Goal: Task Accomplishment & Management: Manage account settings

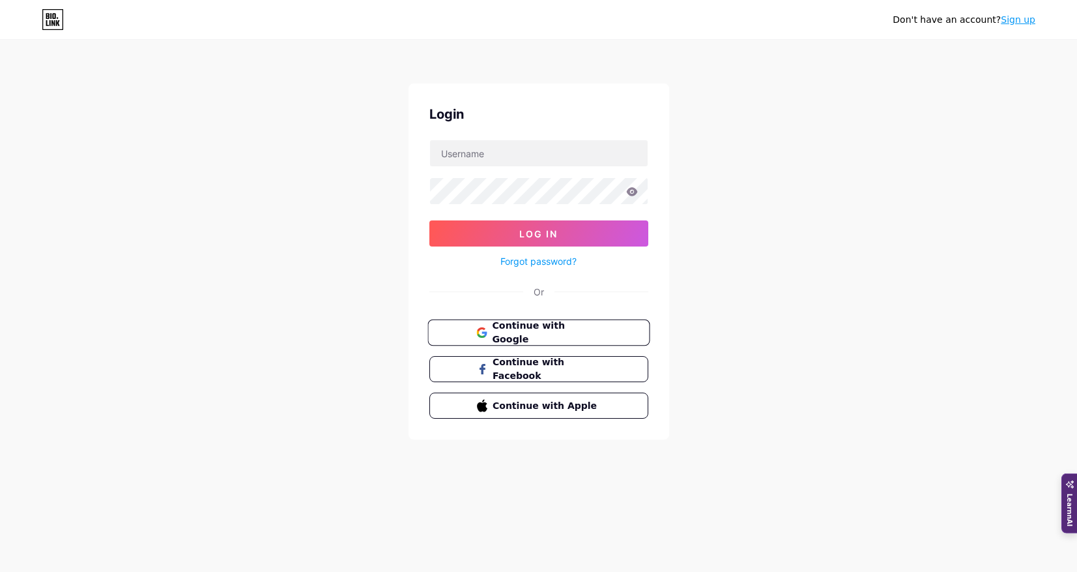
click at [580, 321] on button "Continue with Google" at bounding box center [539, 332] width 222 height 27
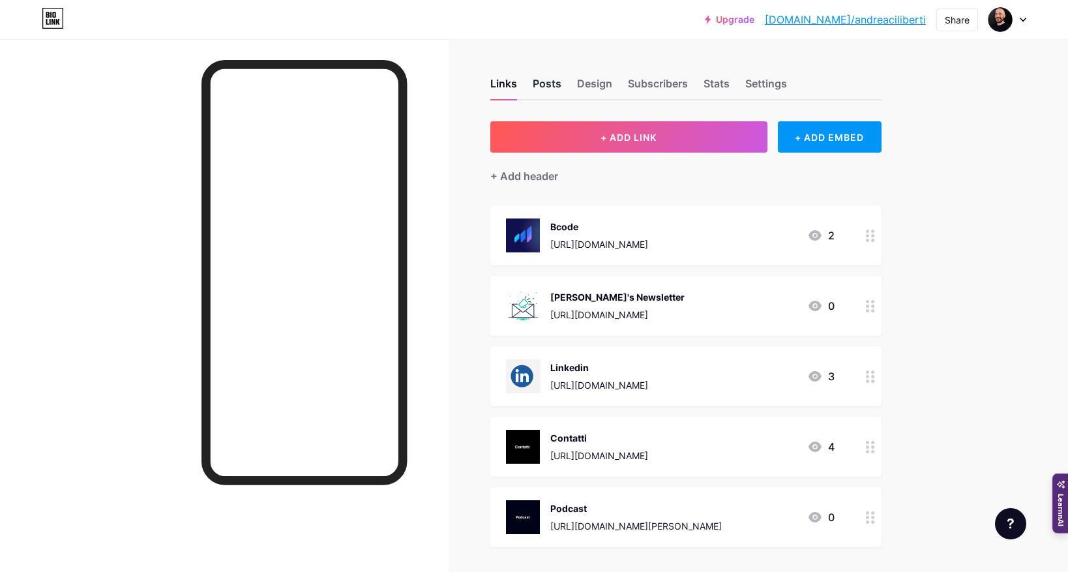
click at [556, 85] on div "Posts" at bounding box center [547, 87] width 29 height 23
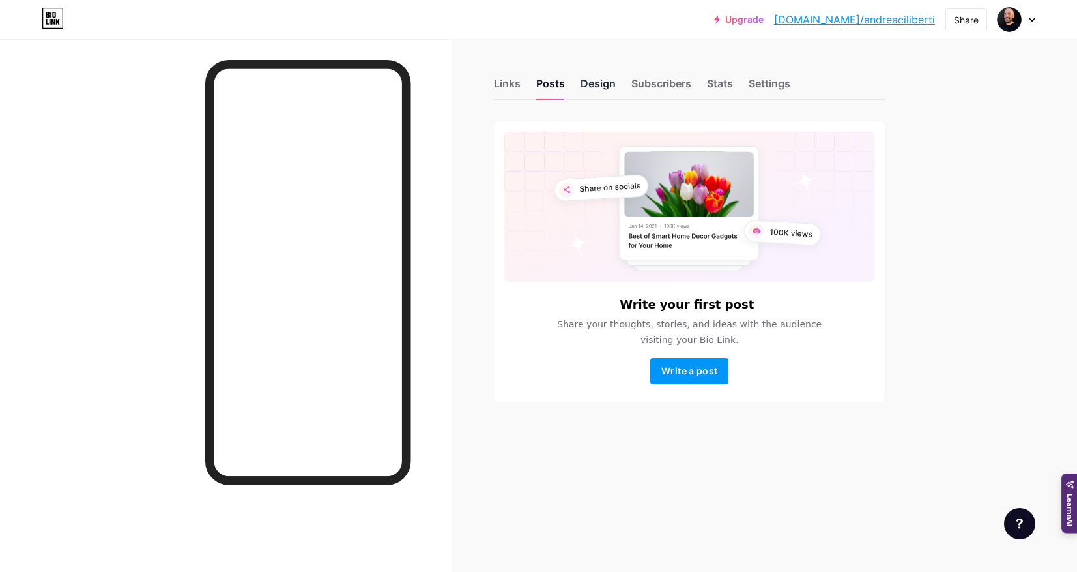
click at [599, 88] on div "Design" at bounding box center [598, 87] width 35 height 23
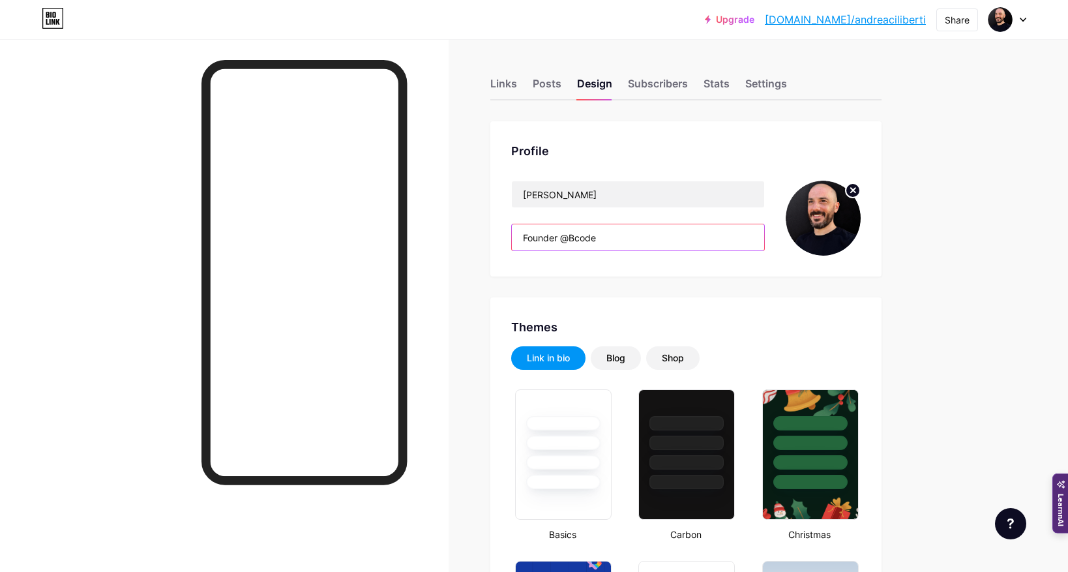
drag, startPoint x: 613, startPoint y: 239, endPoint x: 528, endPoint y: 237, distance: 85.4
click at [527, 238] on input "Founder @Bcode" at bounding box center [638, 237] width 252 height 26
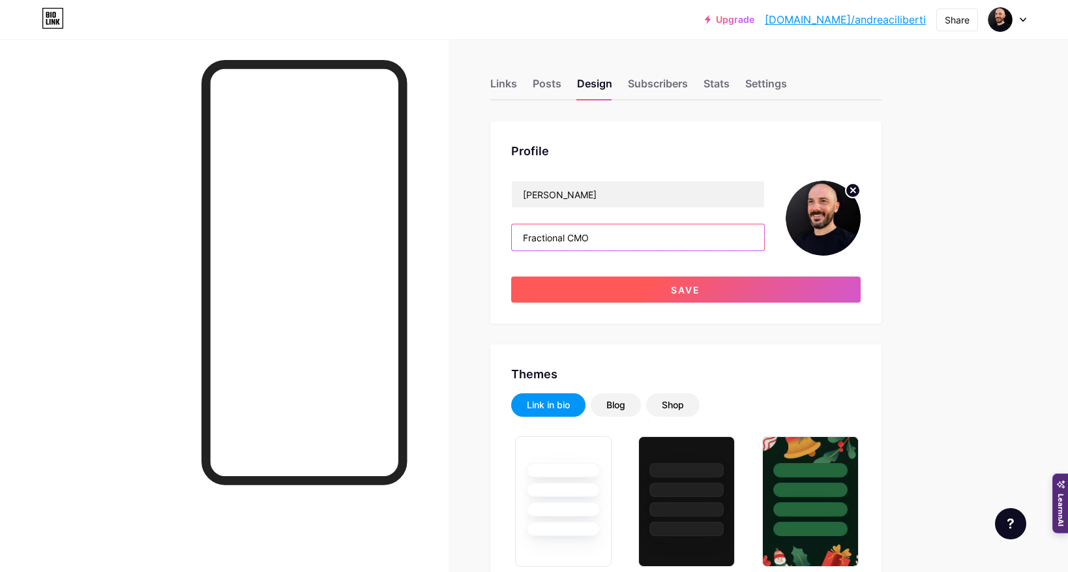
type input "Fractional CMO"
click at [691, 297] on button "Save" at bounding box center [685, 289] width 349 height 26
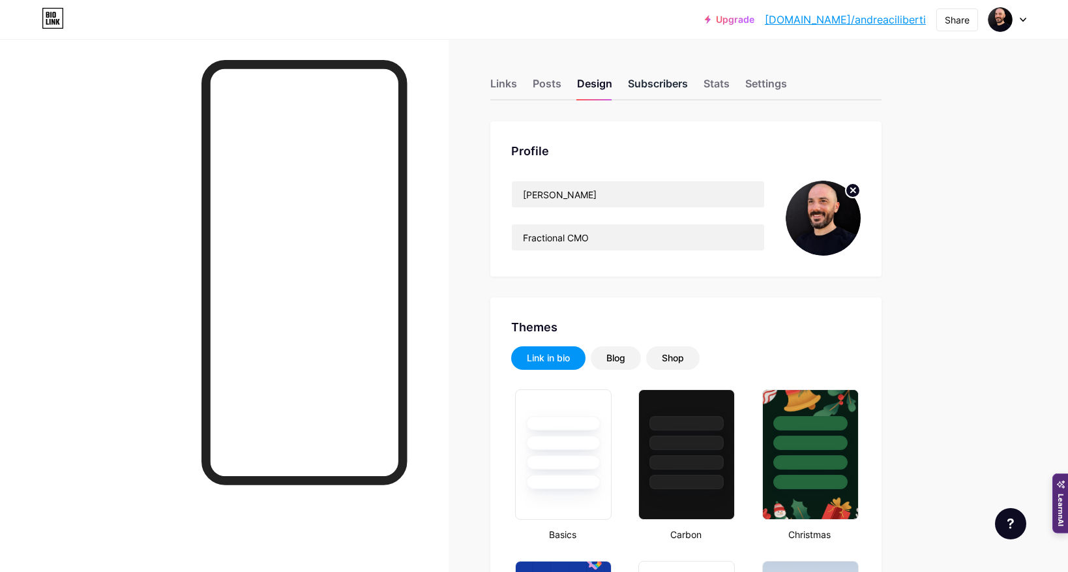
click at [653, 85] on div "Subscribers" at bounding box center [658, 87] width 60 height 23
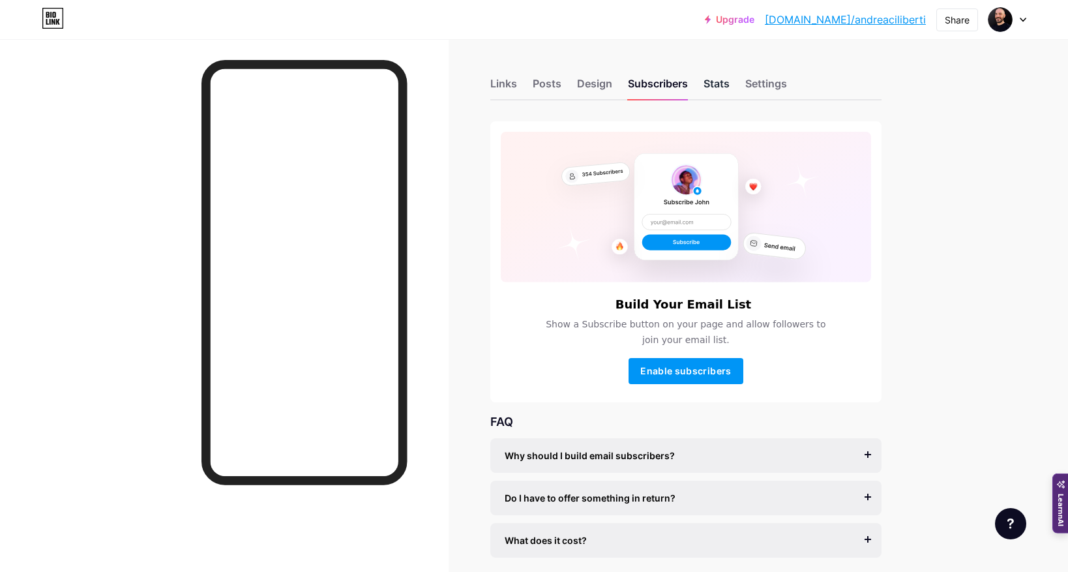
click at [714, 81] on div "Stats" at bounding box center [716, 87] width 26 height 23
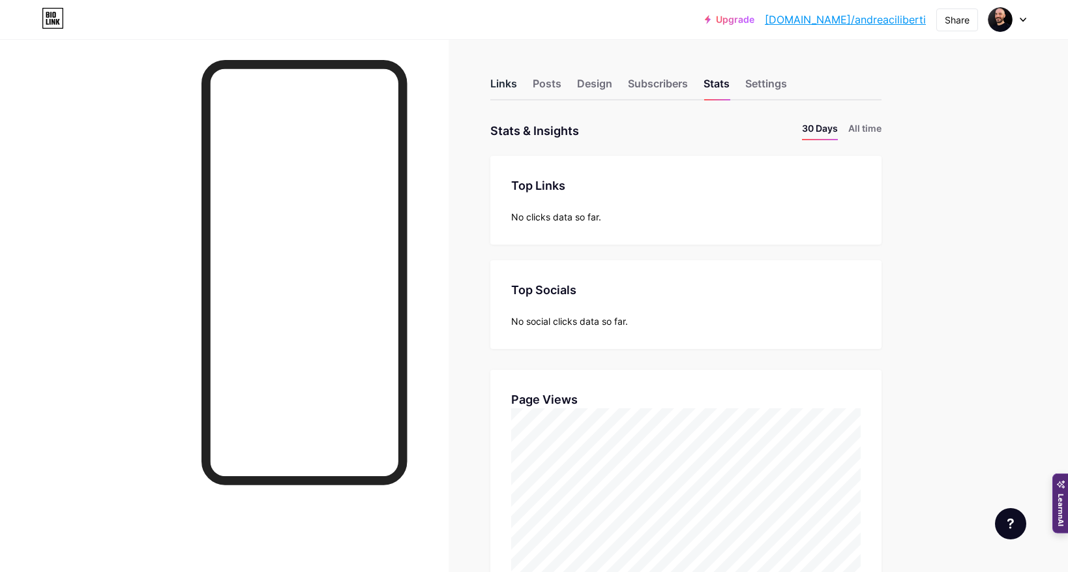
click at [517, 83] on div "Links" at bounding box center [503, 87] width 27 height 23
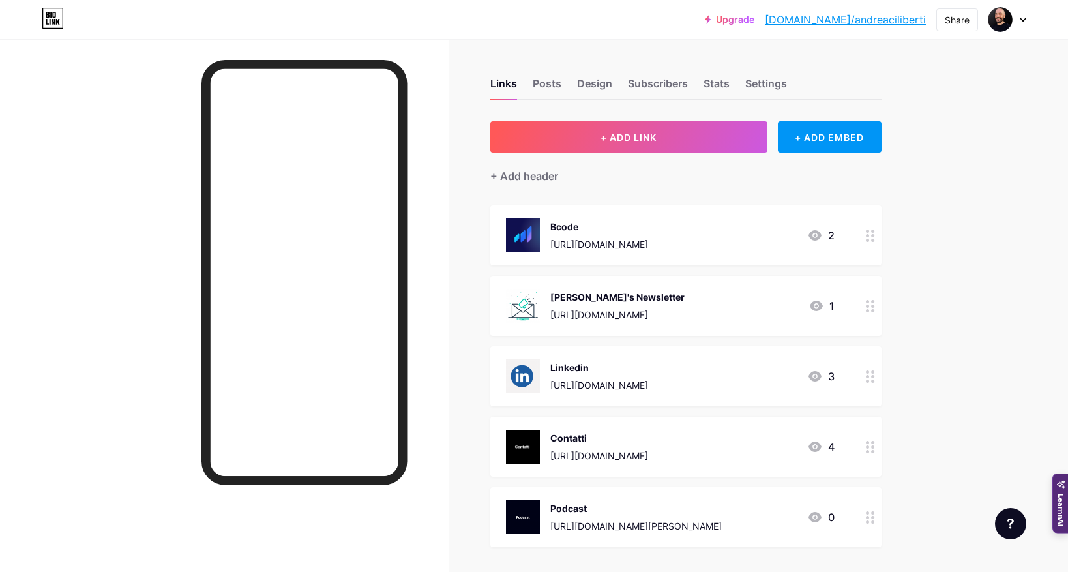
click at [692, 237] on div "Bcode [URL][DOMAIN_NAME] 2" at bounding box center [670, 235] width 329 height 34
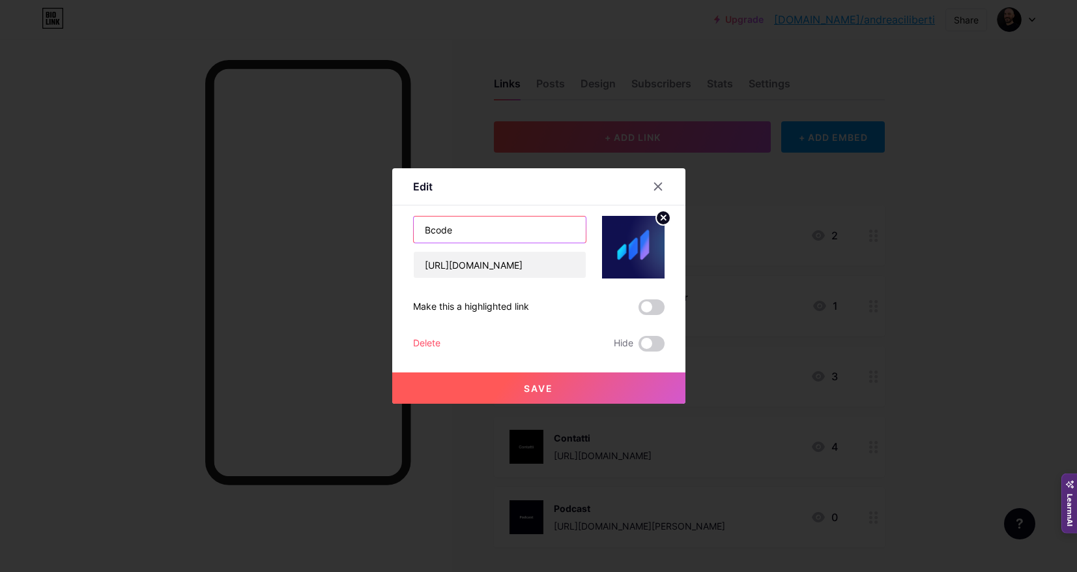
drag, startPoint x: 470, startPoint y: 230, endPoint x: 407, endPoint y: 230, distance: 62.6
click at [407, 230] on div "Edit Content YouTube Play YouTube video without leaving your page. ADD Vimeo Pl…" at bounding box center [538, 285] width 293 height 235
type input "A"
type input "[PERSON_NAME]'s"
drag, startPoint x: 481, startPoint y: 267, endPoint x: 534, endPoint y: 267, distance: 53.4
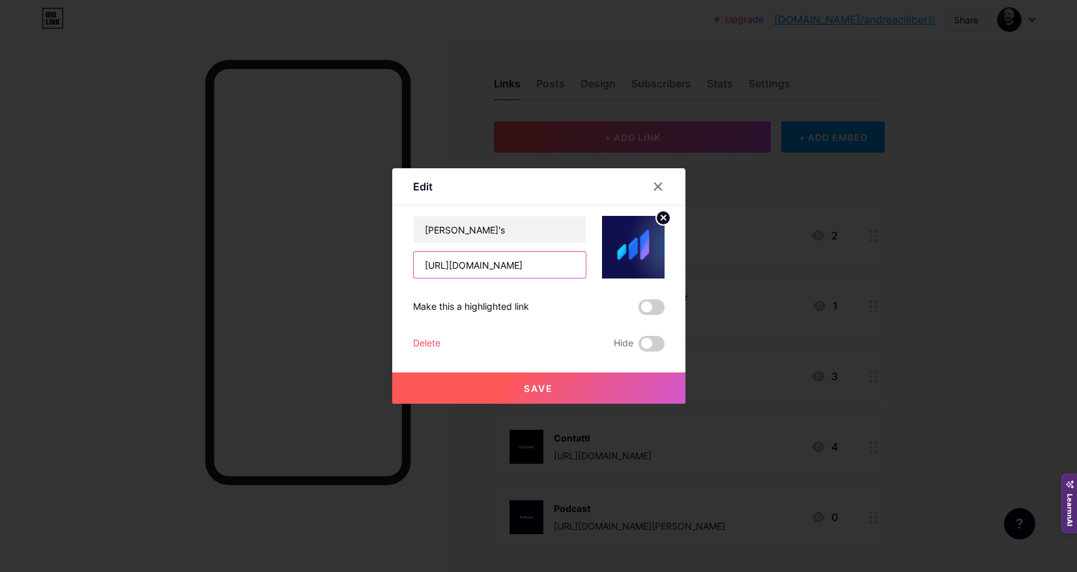
click at [534, 267] on input "[URL][DOMAIN_NAME]" at bounding box center [500, 265] width 172 height 26
type input "[URL][DOMAIN_NAME]"
click at [667, 223] on circle at bounding box center [663, 218] width 14 height 14
click at [641, 248] on rect at bounding box center [640, 247] width 10 height 7
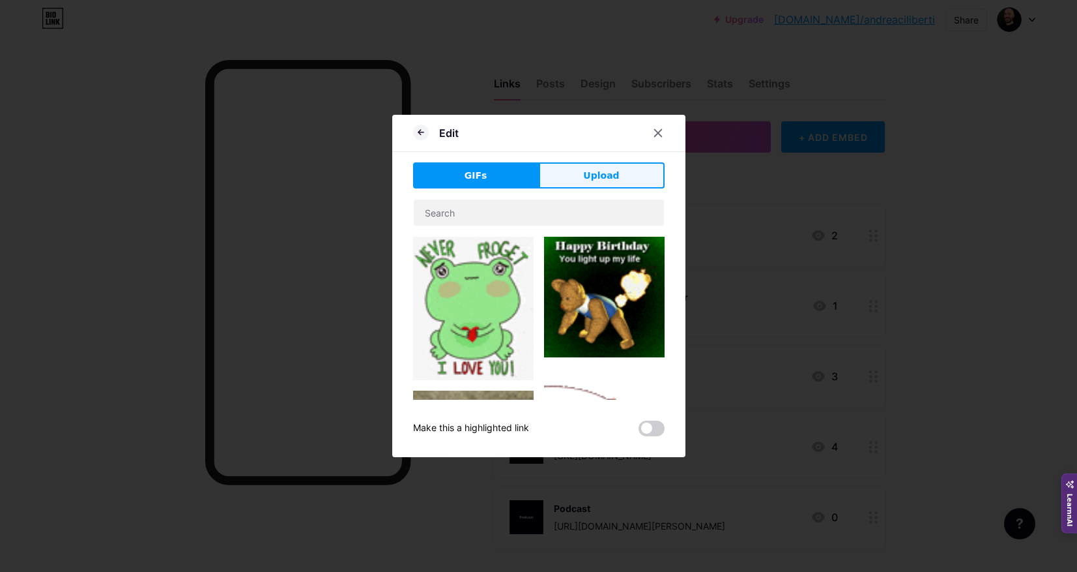
click at [615, 169] on span "Upload" at bounding box center [601, 176] width 36 height 14
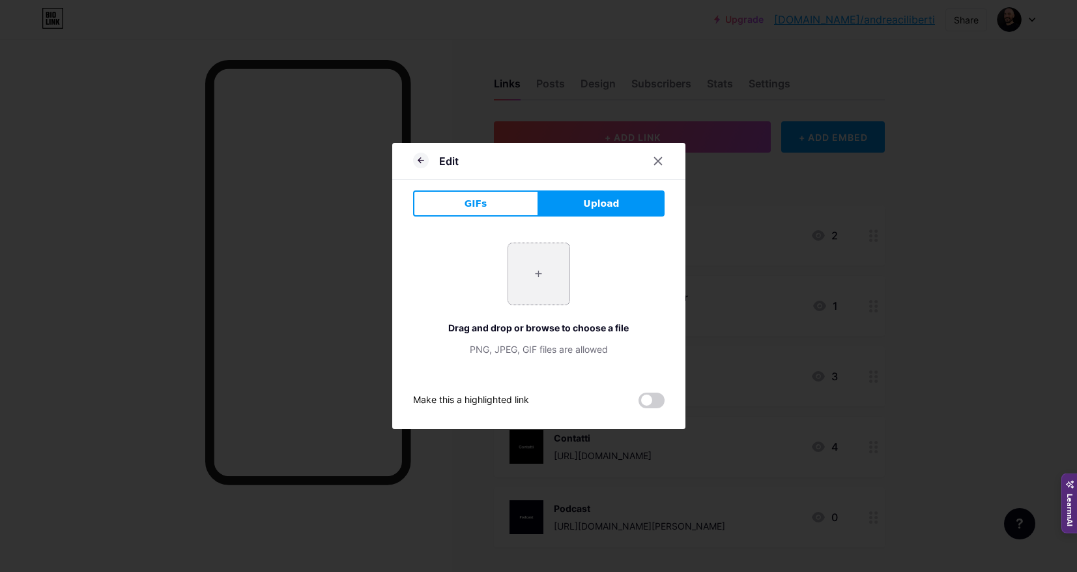
click at [536, 264] on input "file" at bounding box center [538, 273] width 61 height 61
type input "C:\fakepath\7.png"
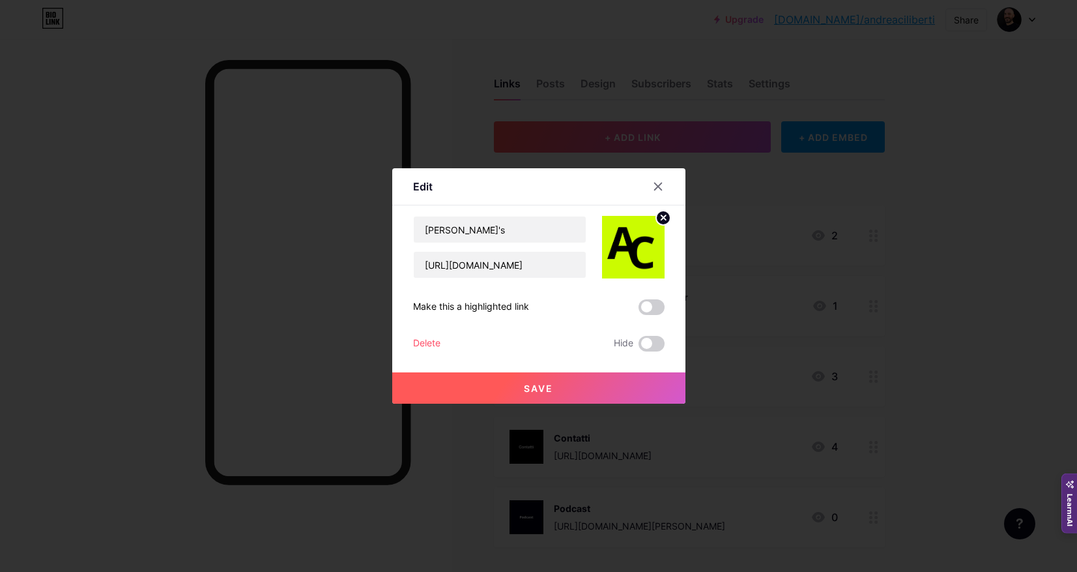
click at [530, 385] on span "Save" at bounding box center [538, 388] width 29 height 11
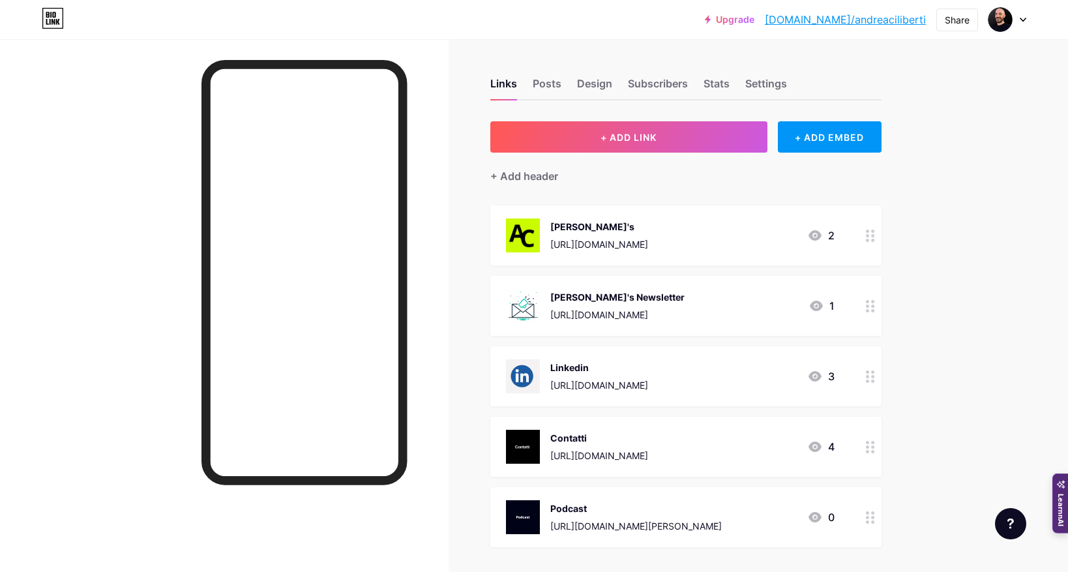
scroll to position [244, 0]
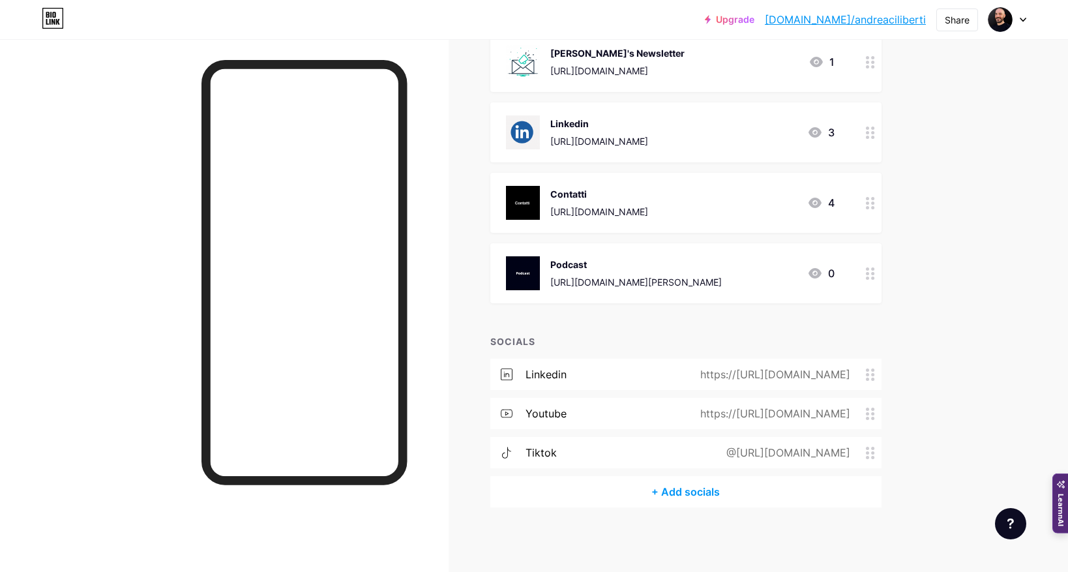
click at [548, 411] on div "youtube" at bounding box center [545, 413] width 41 height 16
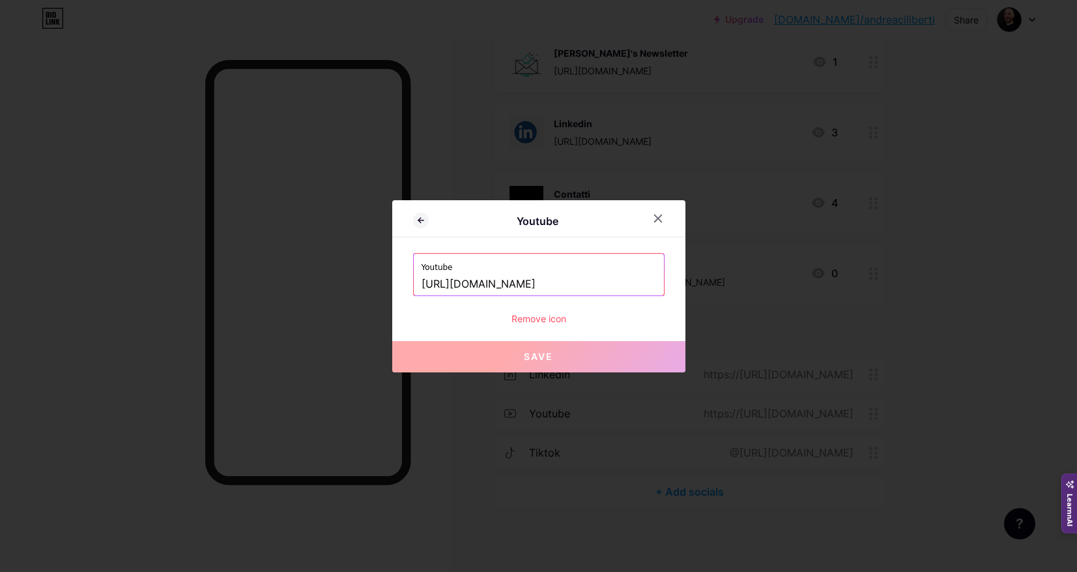
type input "[DOMAIN_NAME][URL]"
click at [542, 319] on div "Remove icon" at bounding box center [539, 319] width 252 height 14
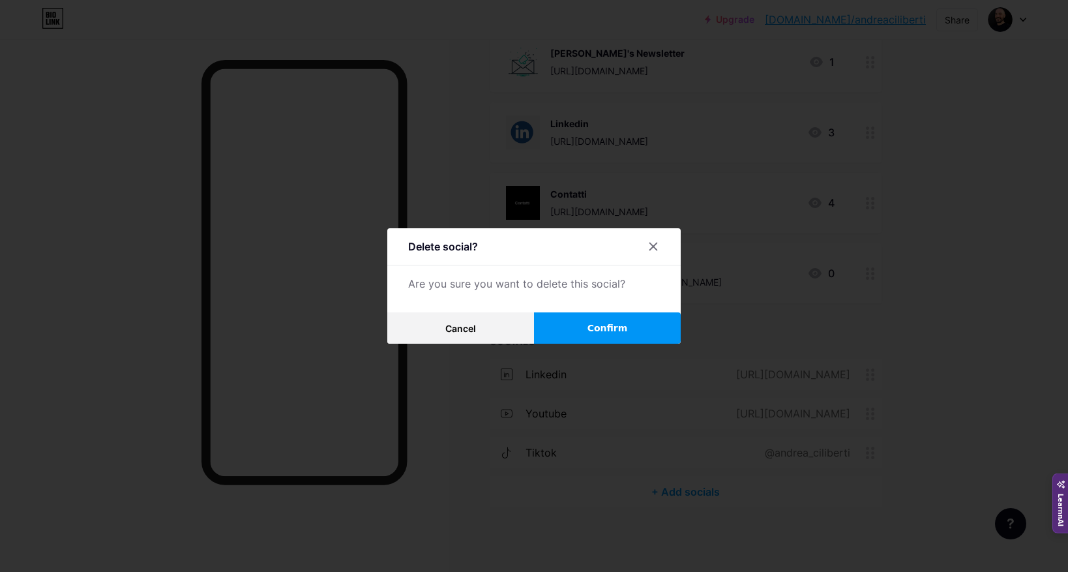
click at [632, 323] on button "Confirm" at bounding box center [607, 327] width 147 height 31
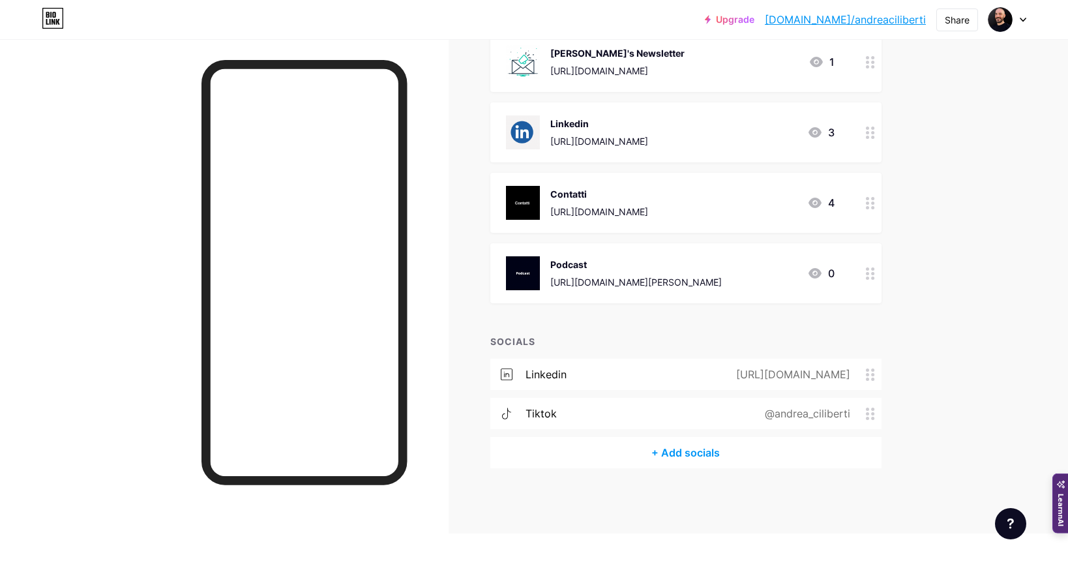
scroll to position [205, 0]
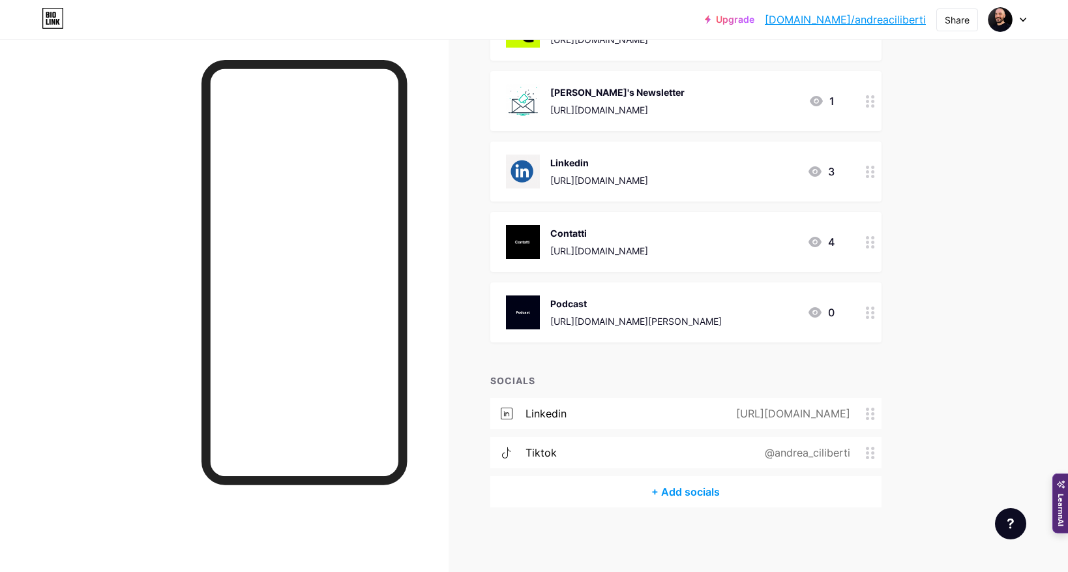
click at [592, 451] on div "tiktok @andrea_ciliberti" at bounding box center [685, 452] width 391 height 31
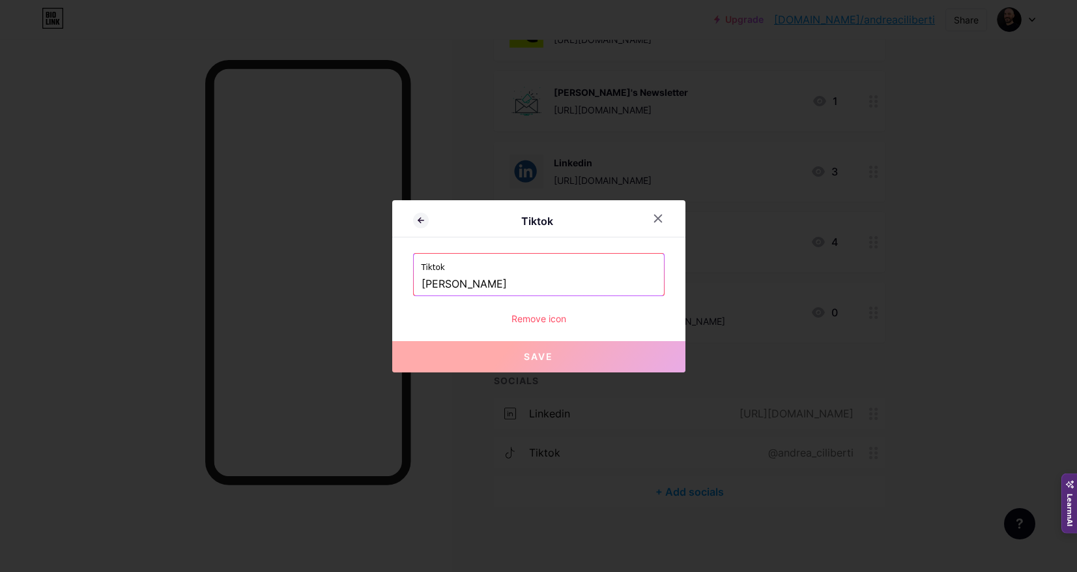
click at [536, 319] on div "Remove icon" at bounding box center [539, 319] width 252 height 14
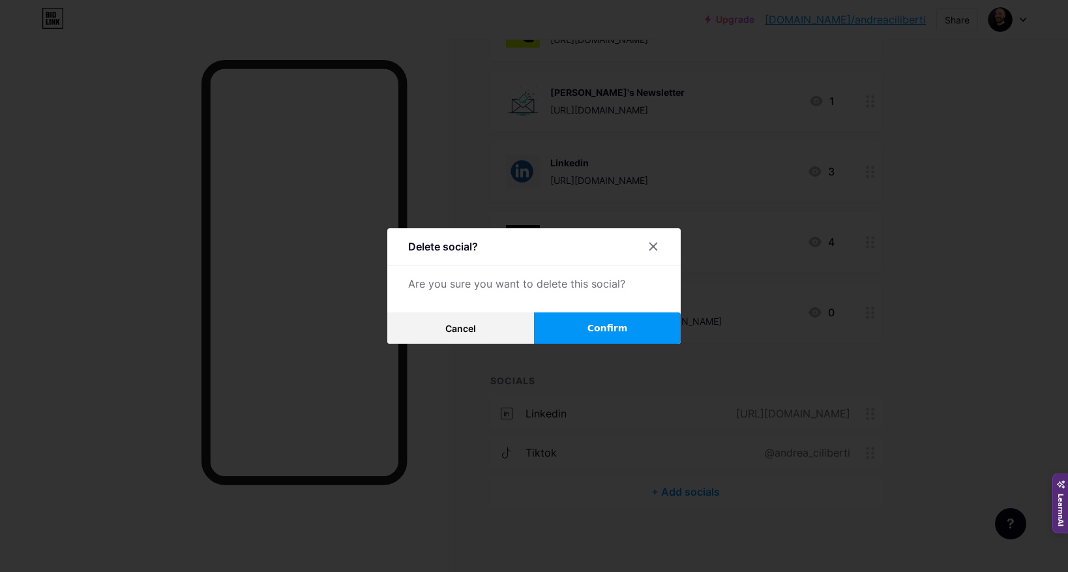
click at [613, 319] on button "Confirm" at bounding box center [607, 327] width 147 height 31
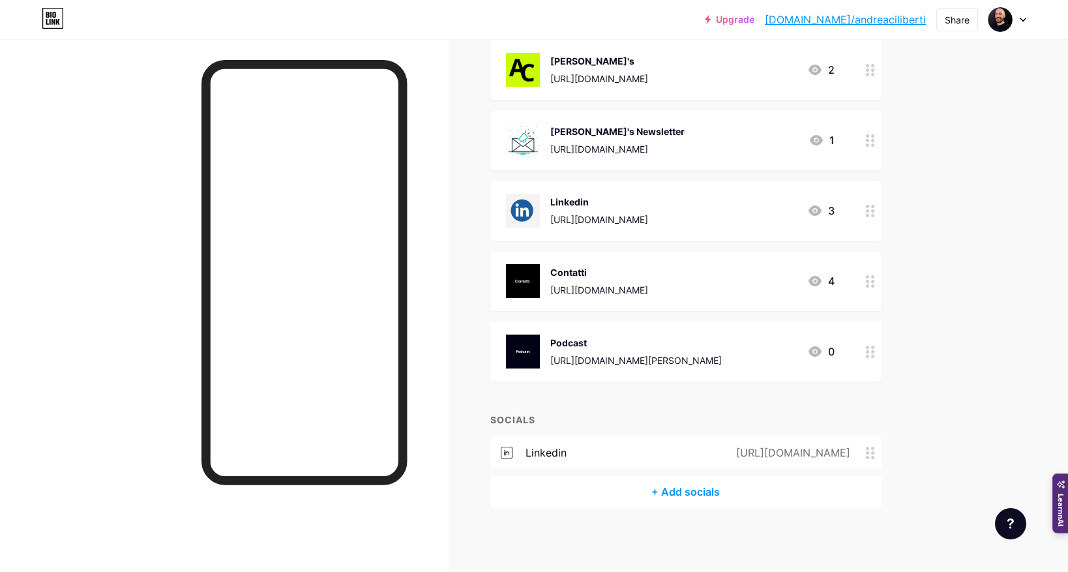
click at [675, 490] on div "+ Add socials" at bounding box center [685, 491] width 391 height 31
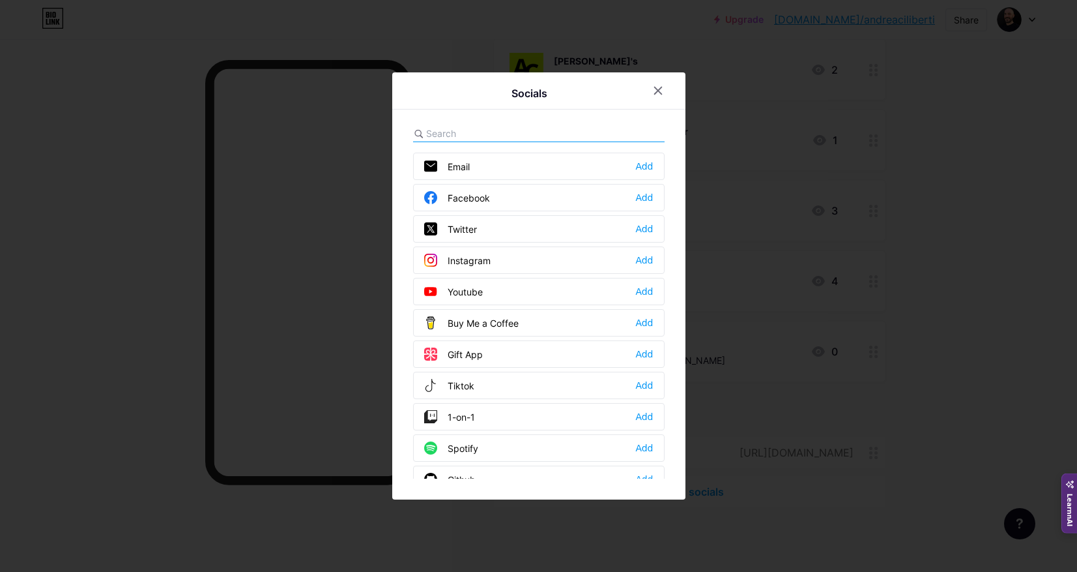
click at [515, 226] on div "Twitter Add" at bounding box center [539, 228] width 252 height 27
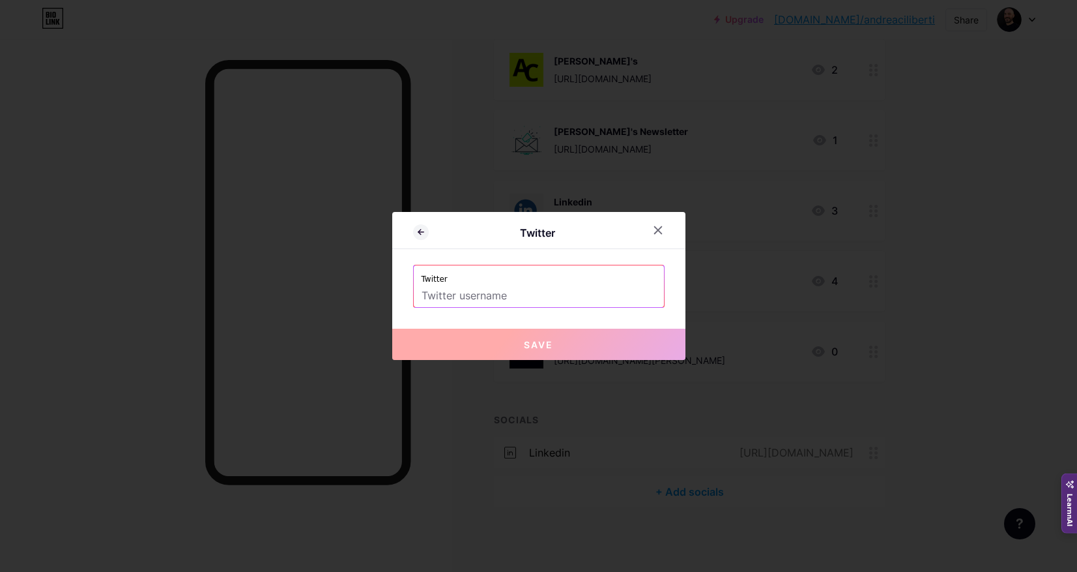
click at [475, 302] on input "text" at bounding box center [539, 296] width 235 height 22
paste input "[URL][DOMAIN_NAME]"
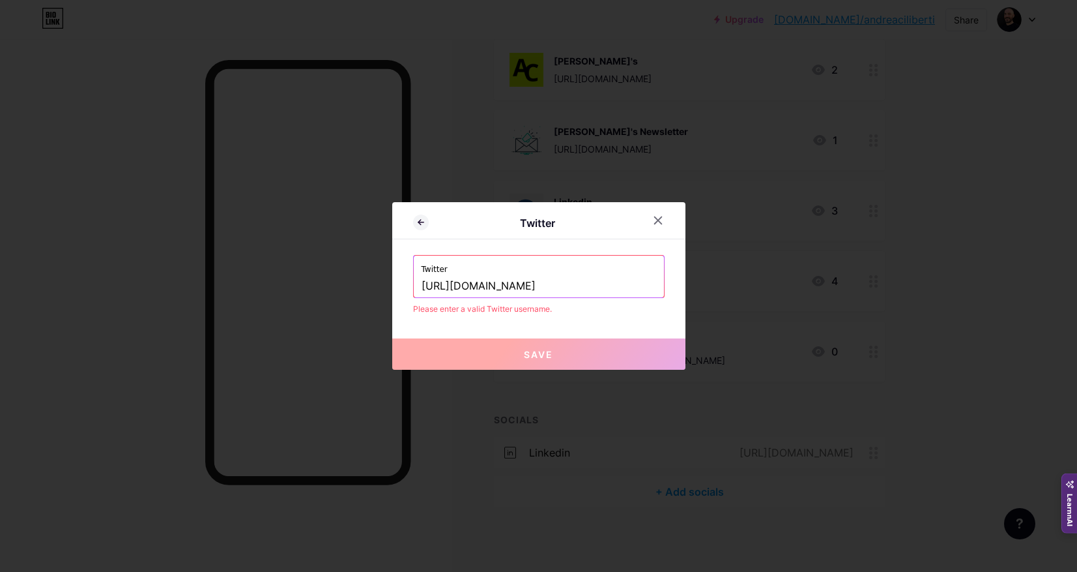
click at [524, 329] on div "Twitter Twitter [URL][DOMAIN_NAME] Please enter a valid Twitter username. Save" at bounding box center [538, 286] width 293 height 168
click at [549, 357] on span "Save" at bounding box center [538, 354] width 29 height 11
drag, startPoint x: 573, startPoint y: 283, endPoint x: 389, endPoint y: 280, distance: 183.8
click at [389, 282] on div "Twitter Twitter [URL][DOMAIN_NAME] Please enter a valid Twitter username. Save" at bounding box center [538, 286] width 1077 height 572
paste input "text"
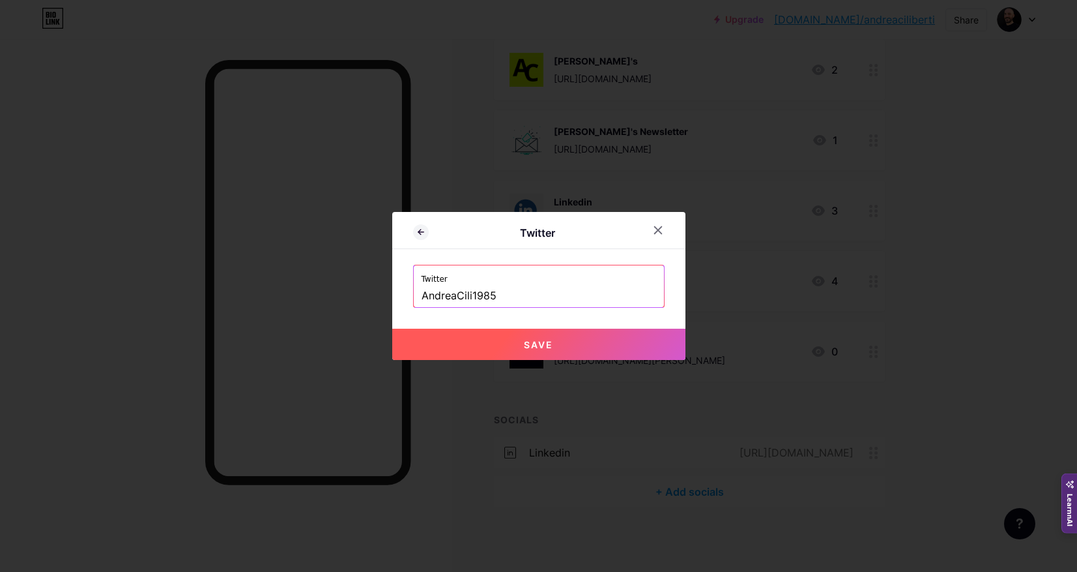
click at [536, 349] on span "Save" at bounding box center [538, 344] width 29 height 11
type input "[URL][DOMAIN_NAME]"
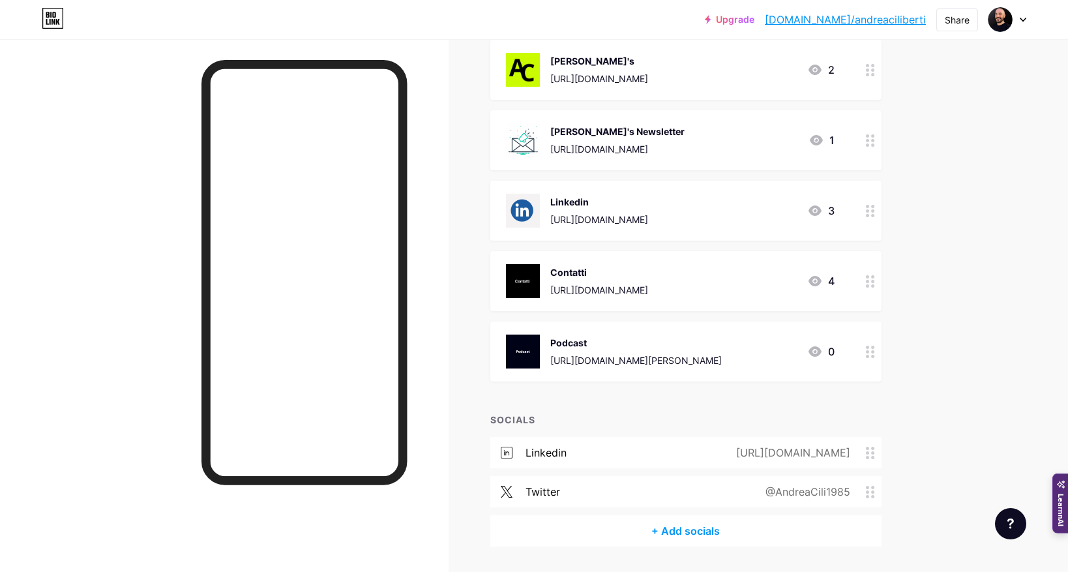
click at [611, 295] on div "[URL][DOMAIN_NAME]" at bounding box center [599, 290] width 98 height 14
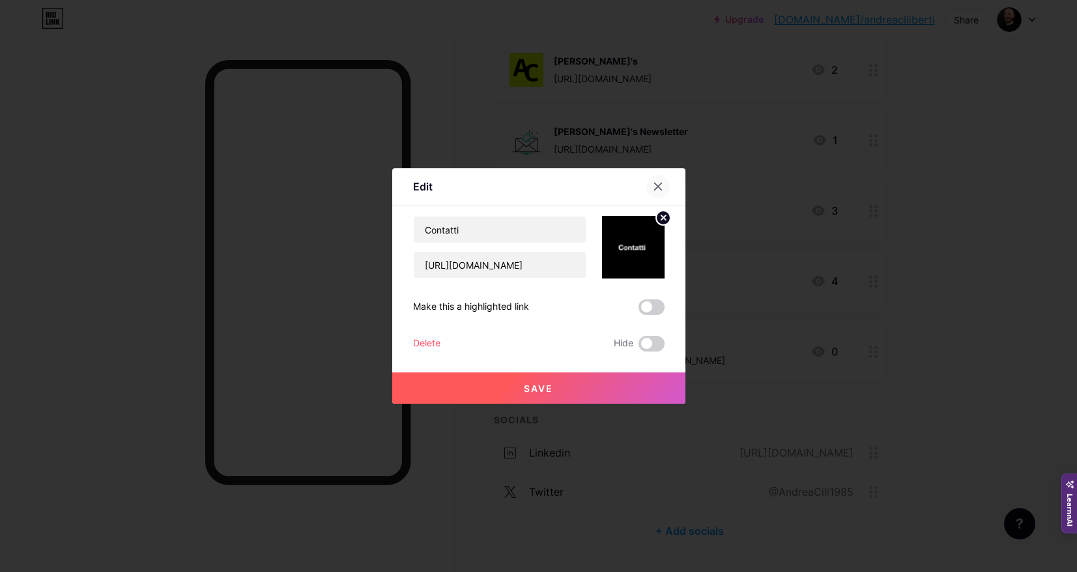
click at [662, 181] on div at bounding box center [658, 186] width 23 height 23
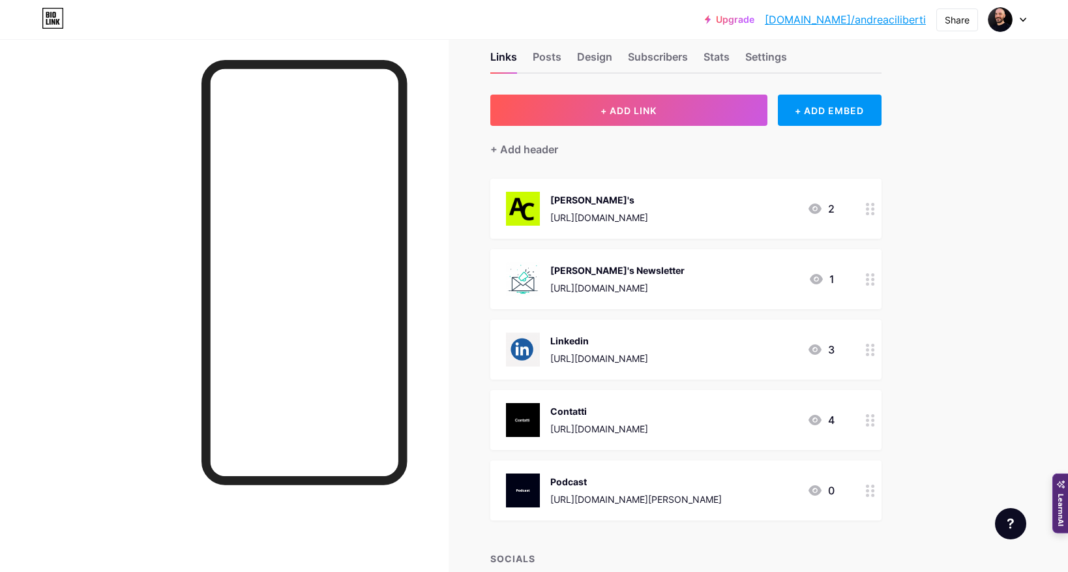
scroll to position [0, 0]
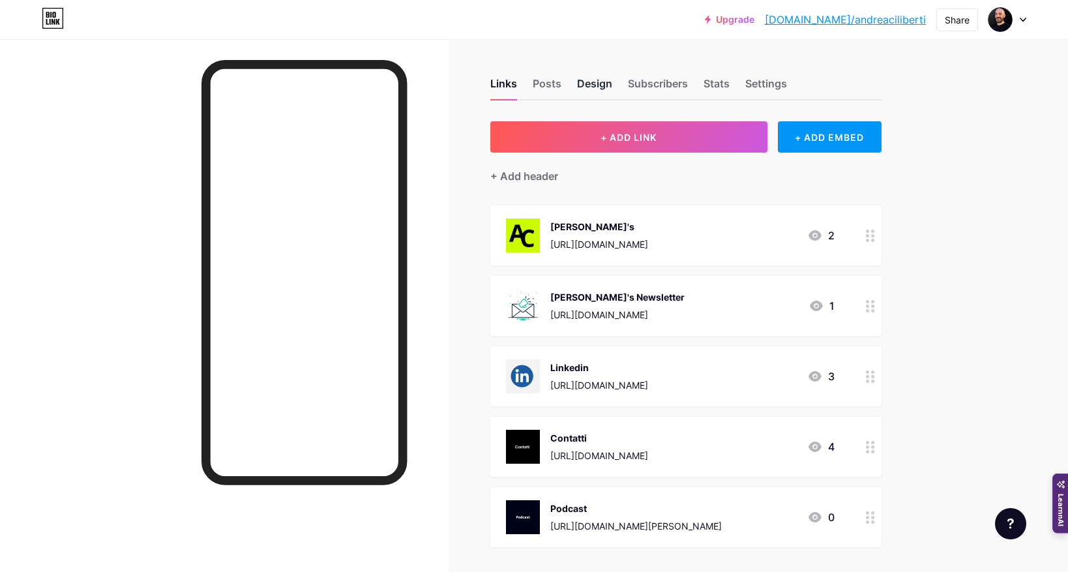
click at [609, 89] on div "Design" at bounding box center [594, 87] width 35 height 23
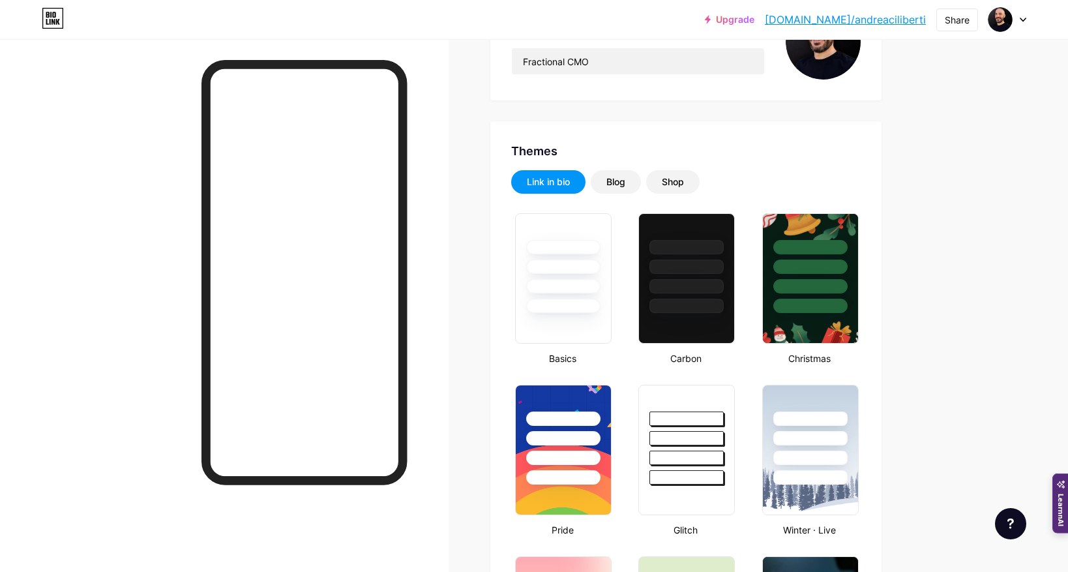
scroll to position [277, 0]
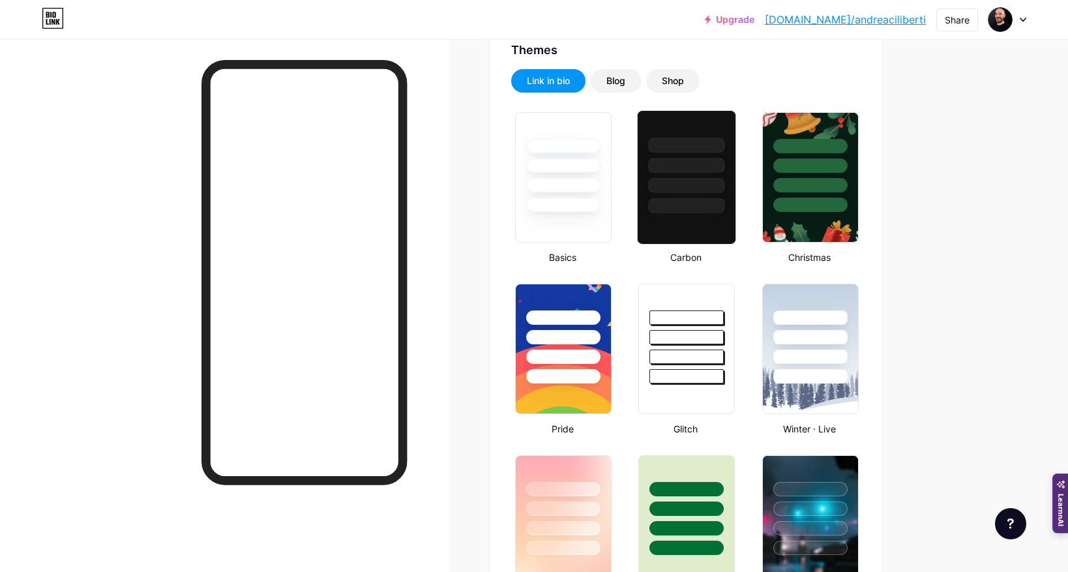
click at [671, 175] on div at bounding box center [686, 162] width 98 height 102
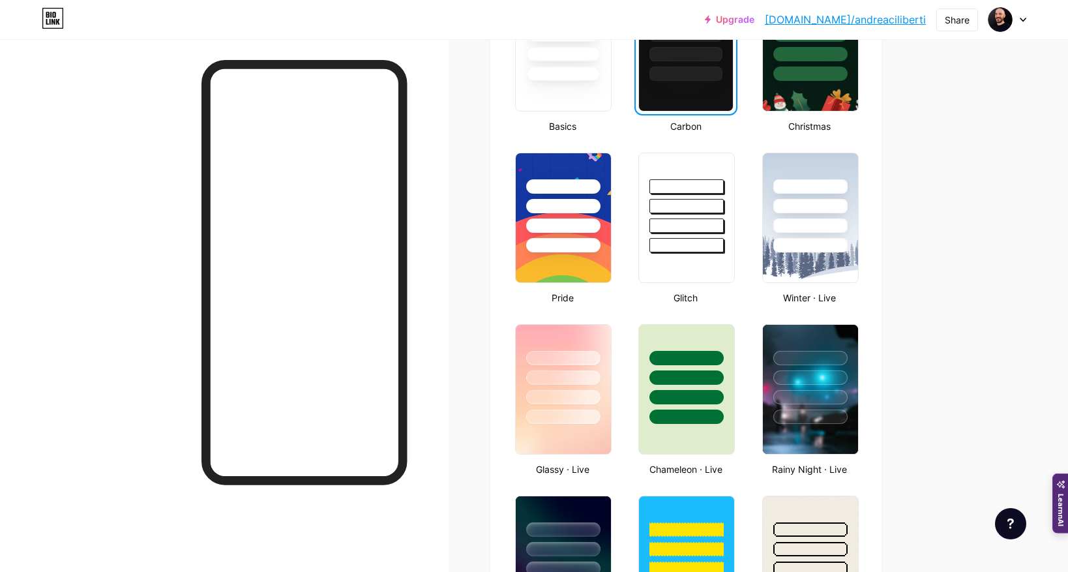
scroll to position [0, 0]
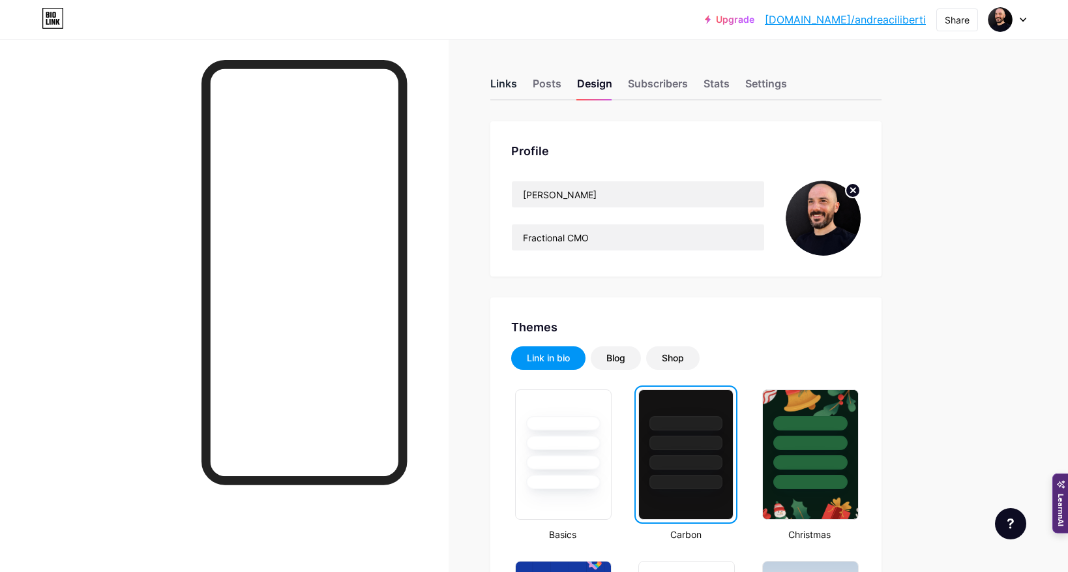
click at [497, 90] on div "Links" at bounding box center [503, 87] width 27 height 23
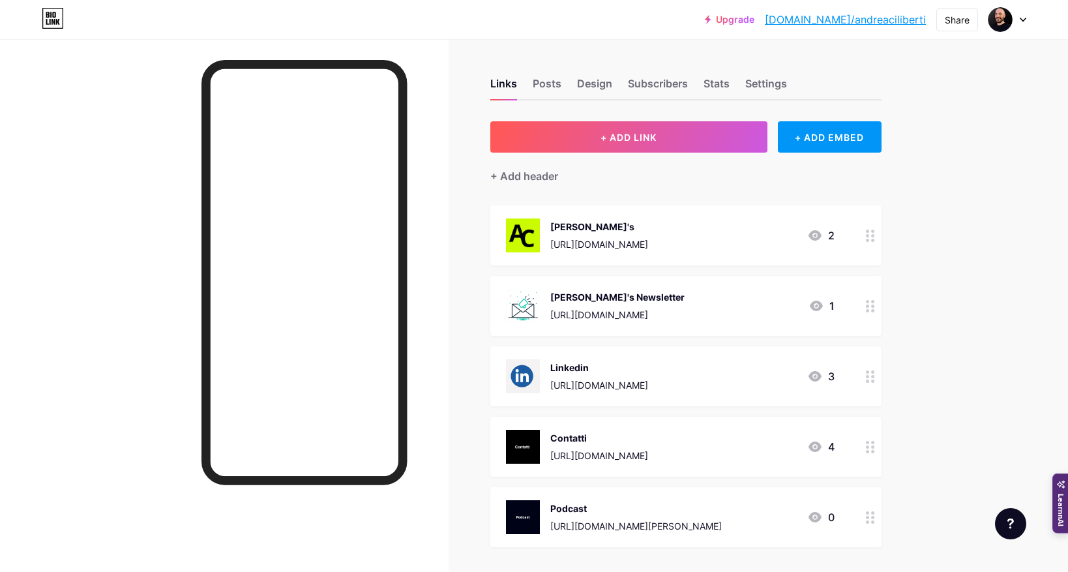
click at [596, 523] on div "[URL][DOMAIN_NAME][PERSON_NAME]" at bounding box center [635, 526] width 171 height 14
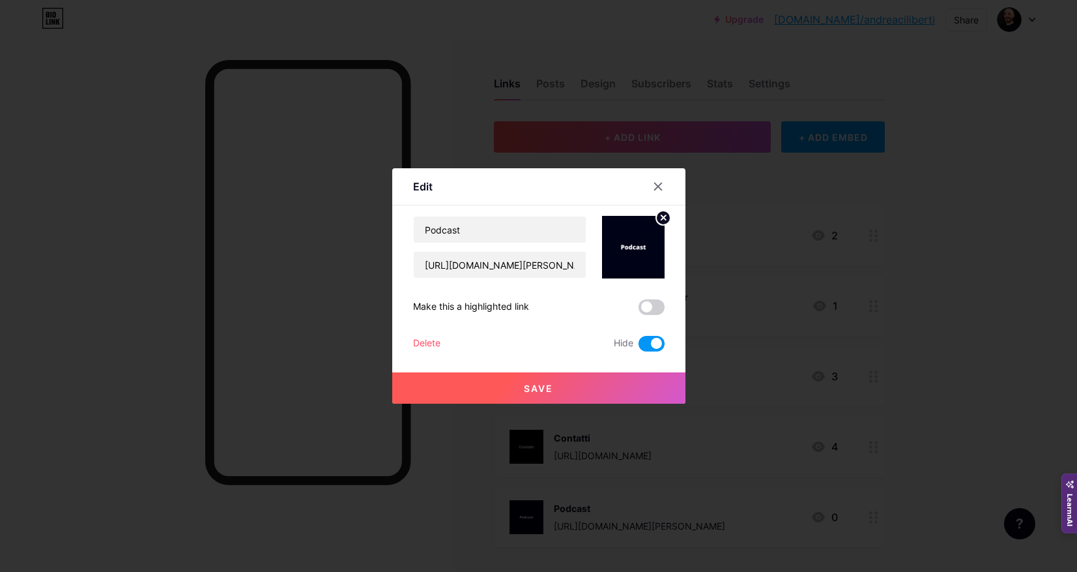
click at [753, 398] on div at bounding box center [538, 286] width 1077 height 572
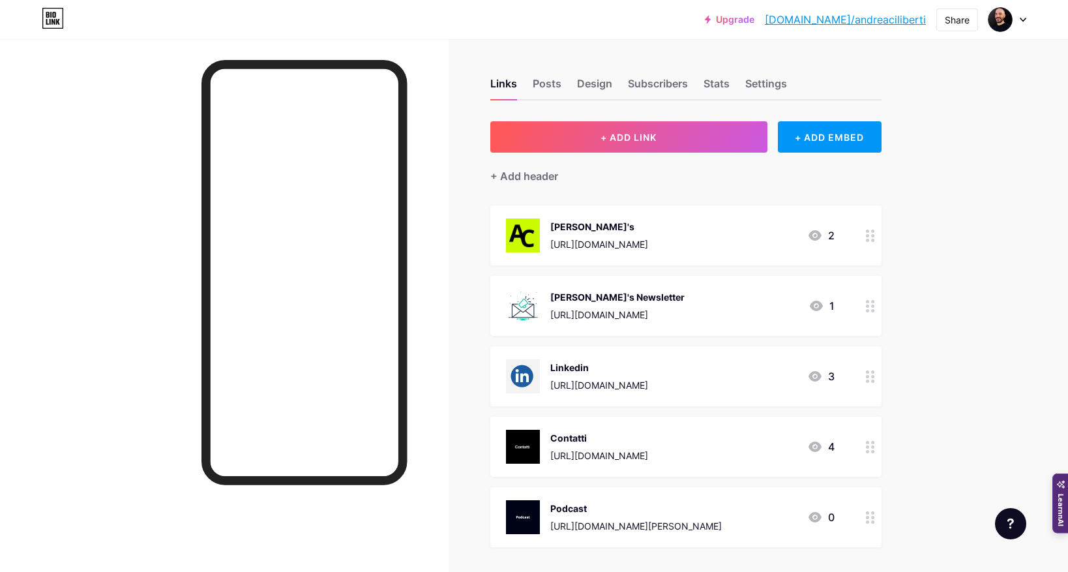
click at [628, 441] on div "Contatti" at bounding box center [599, 438] width 98 height 14
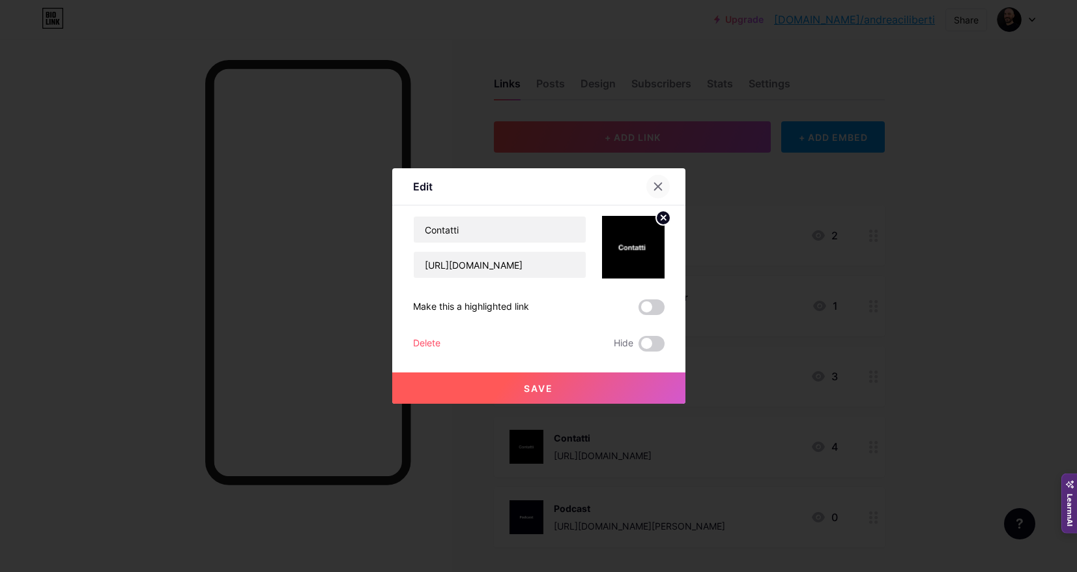
click at [658, 190] on icon at bounding box center [658, 186] width 10 height 10
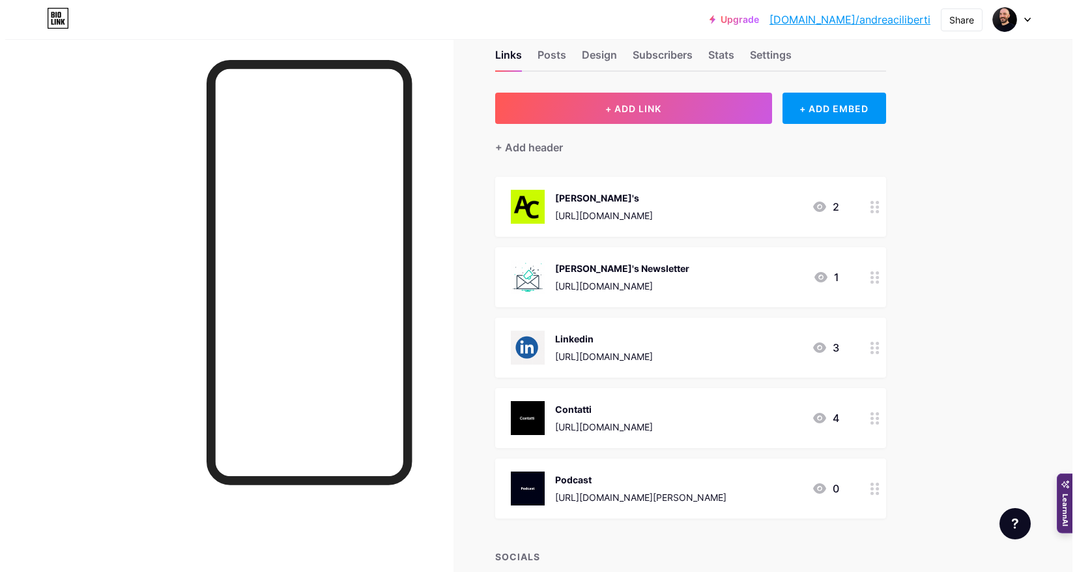
scroll to position [53, 0]
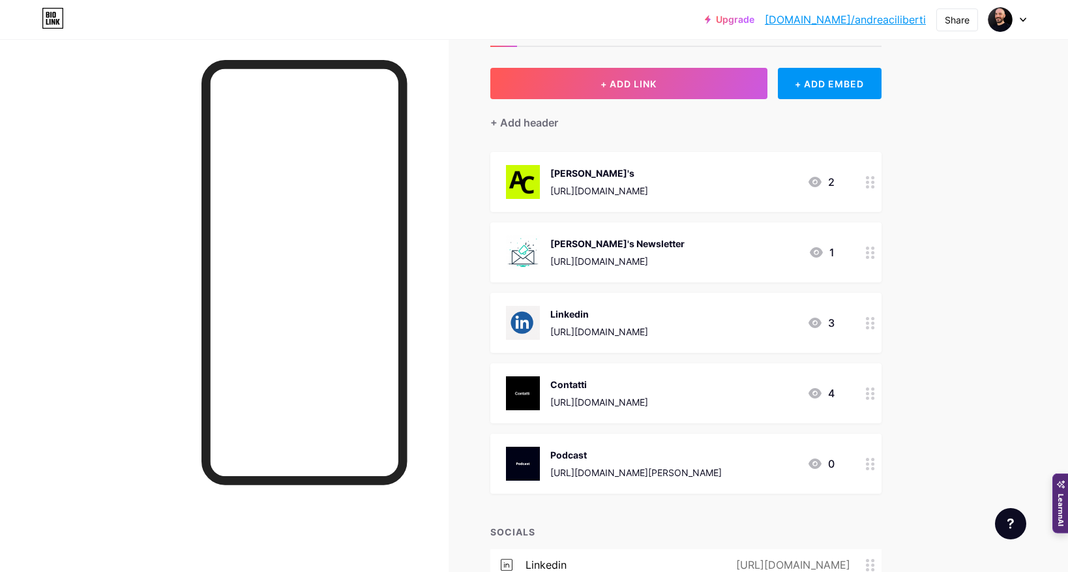
click at [603, 379] on div "Contatti" at bounding box center [599, 384] width 98 height 14
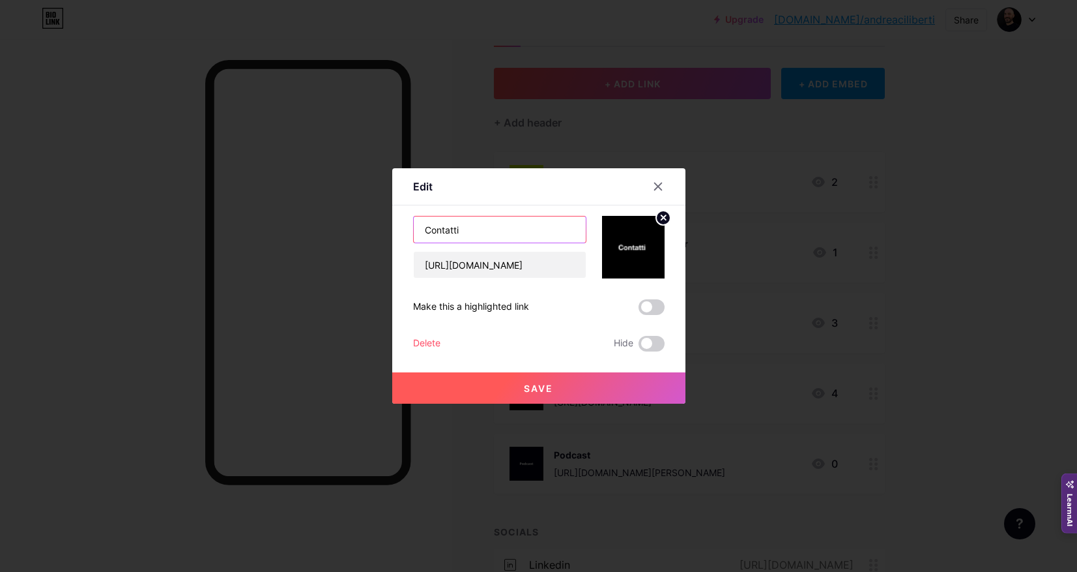
drag, startPoint x: 479, startPoint y: 229, endPoint x: 386, endPoint y: 227, distance: 93.2
click at [386, 227] on div "Edit Content YouTube Play YouTube video without leaving your page. ADD Vimeo Pl…" at bounding box center [538, 286] width 1077 height 572
type input "Richesta call"
click at [527, 271] on input "[URL][DOMAIN_NAME]" at bounding box center [500, 265] width 172 height 26
paste input "[DOMAIN_NAME][URL]"
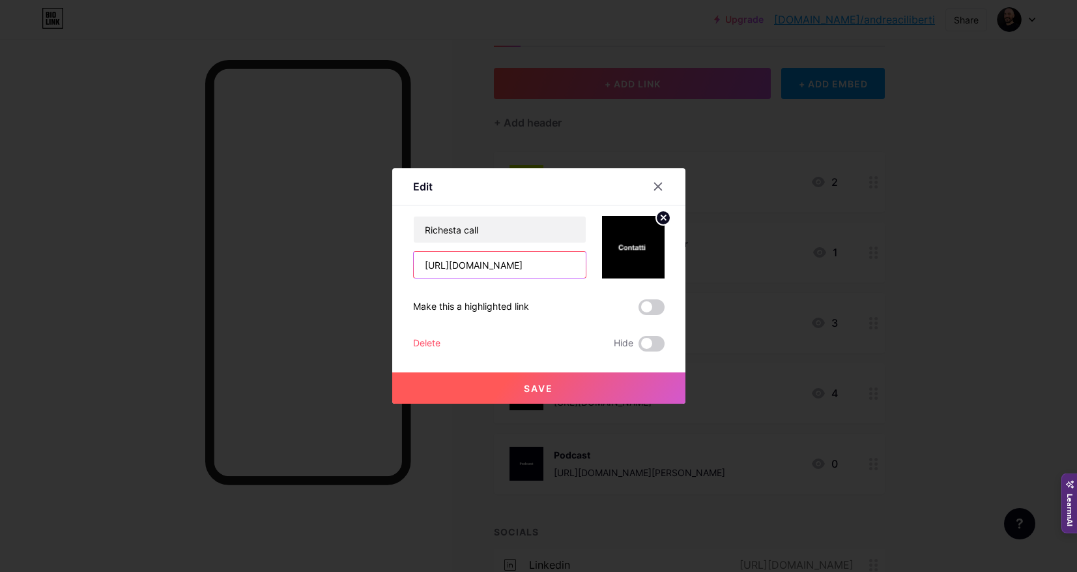
scroll to position [0, 62]
type input "[URL][DOMAIN_NAME]"
click at [534, 384] on span "Save" at bounding box center [538, 388] width 29 height 11
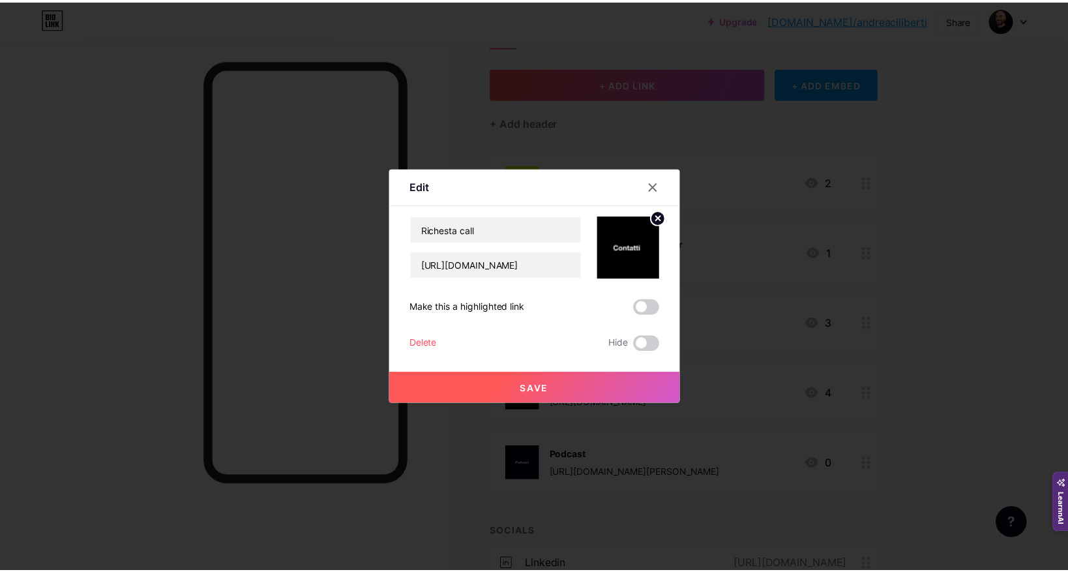
scroll to position [0, 0]
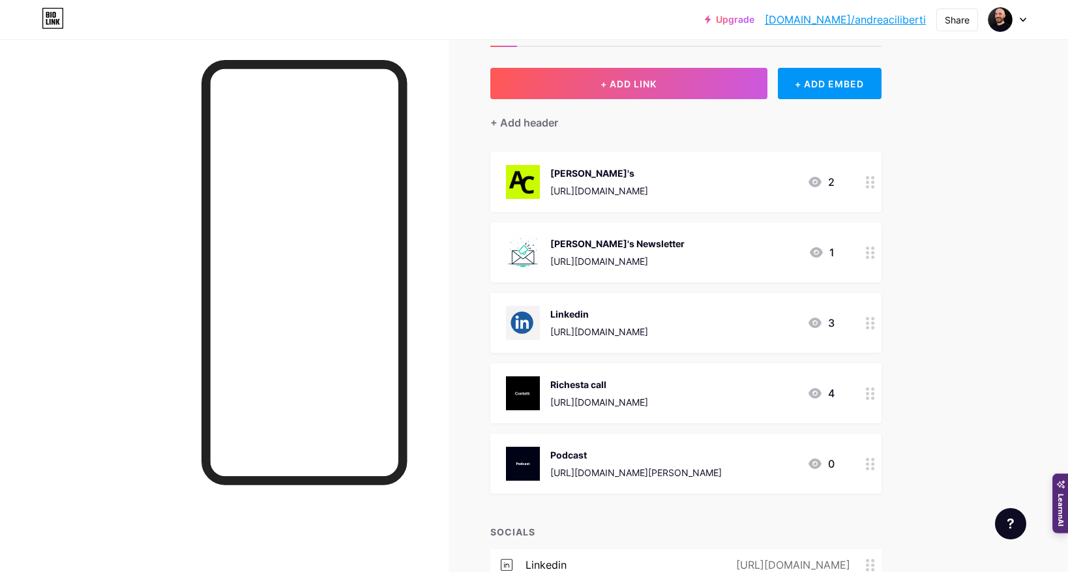
click at [622, 382] on div "Richesta call" at bounding box center [599, 384] width 98 height 14
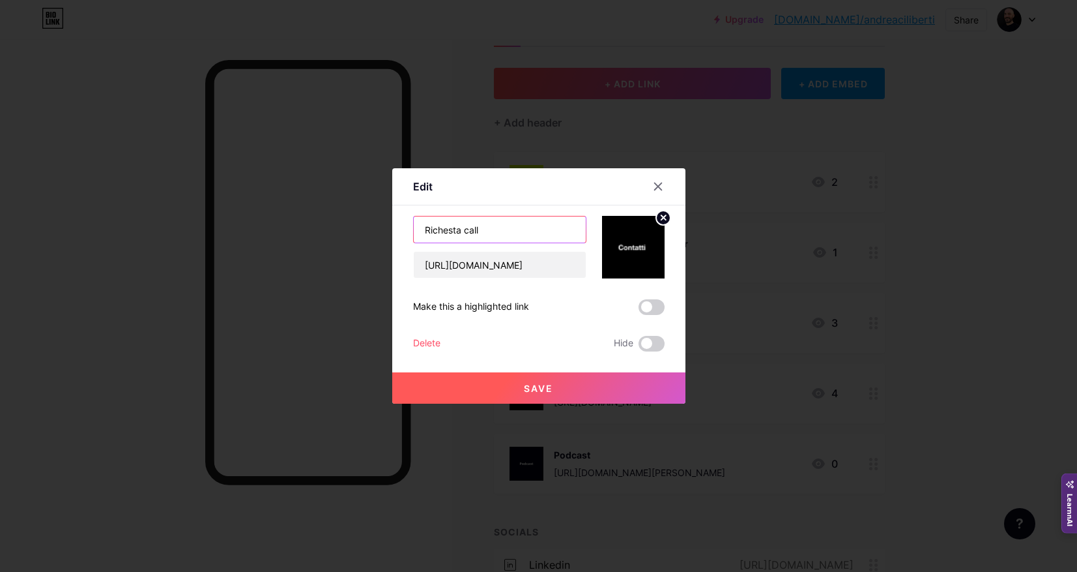
drag, startPoint x: 483, startPoint y: 229, endPoint x: 396, endPoint y: 229, distance: 87.3
click at [396, 229] on div "Edit Content YouTube Play YouTube video without leaving your page. ADD Vimeo Pl…" at bounding box center [538, 285] width 293 height 235
drag, startPoint x: 471, startPoint y: 232, endPoint x: 421, endPoint y: 231, distance: 49.6
click at [421, 231] on input "Call" at bounding box center [500, 229] width 172 height 26
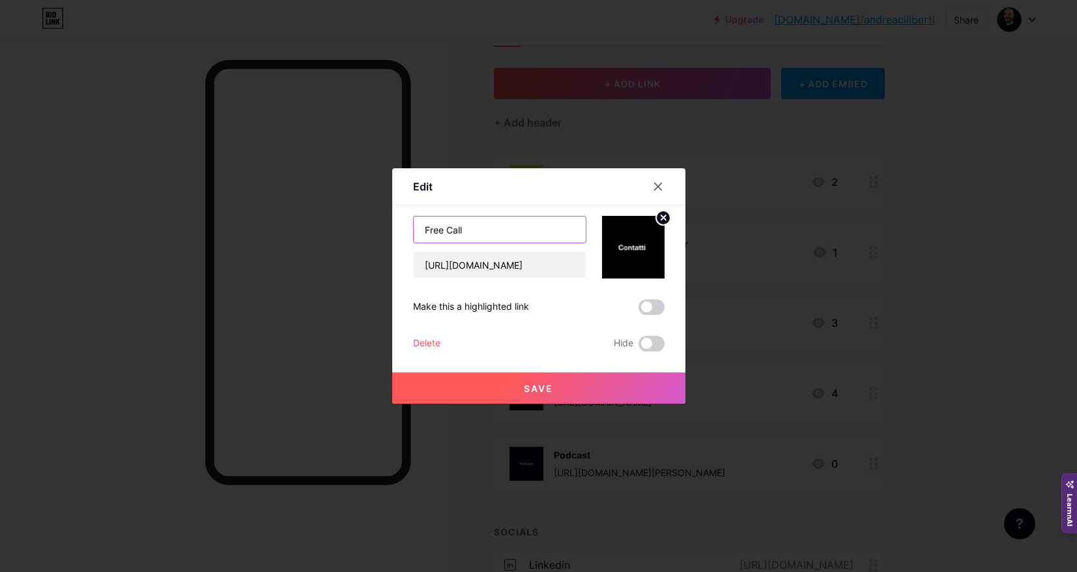
type input "Free Call"
click at [553, 387] on button "Save" at bounding box center [538, 387] width 293 height 31
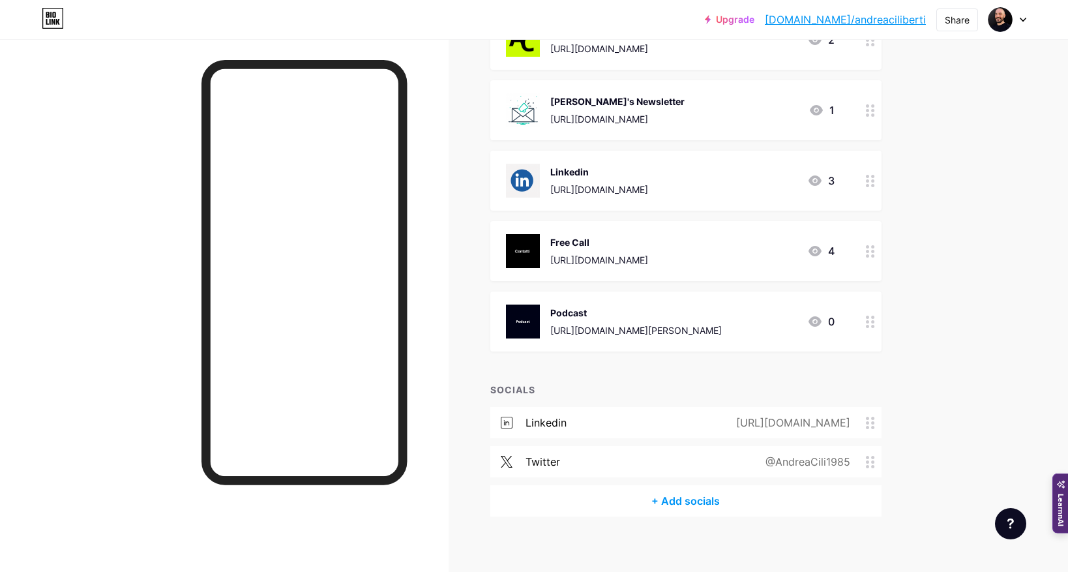
scroll to position [205, 0]
